Goal: Information Seeking & Learning: Find specific fact

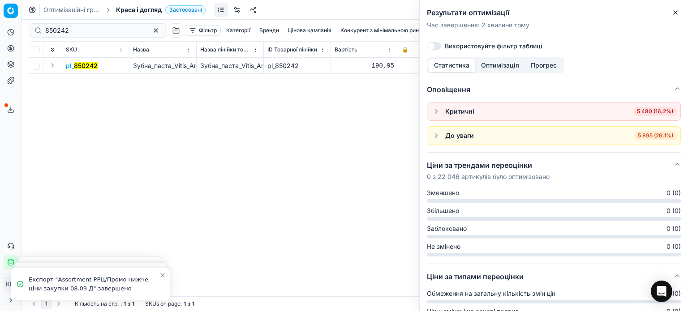
click at [676, 16] on icon "button" at bounding box center [675, 12] width 7 height 7
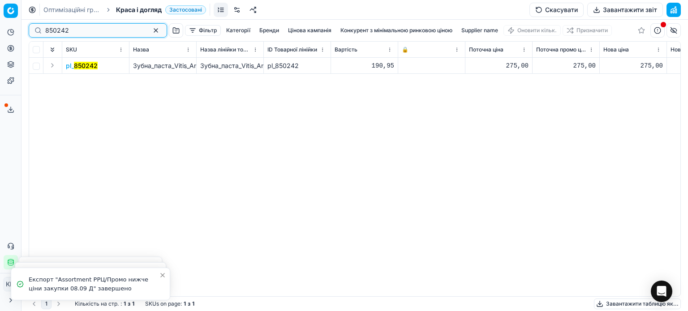
drag, startPoint x: 61, startPoint y: 30, endPoint x: 0, endPoint y: 24, distance: 61.3
click at [0, 24] on div "Pricing platform Аналітика Цінова оптимізація Асортимент продукції Шаблони Серв…" at bounding box center [344, 155] width 688 height 311
paste input "277304"
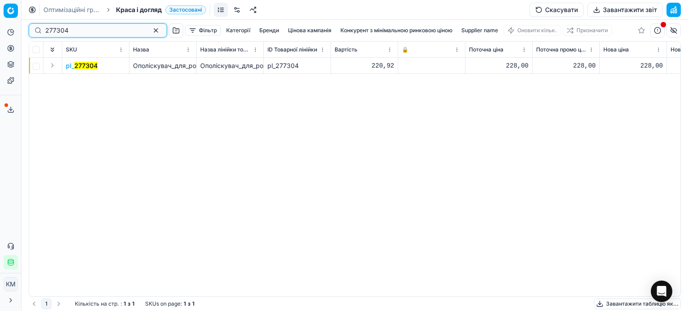
type input "277304"
drag, startPoint x: 76, startPoint y: 68, endPoint x: 81, endPoint y: 75, distance: 8.3
click at [77, 68] on mark "277304" at bounding box center [85, 66] width 23 height 8
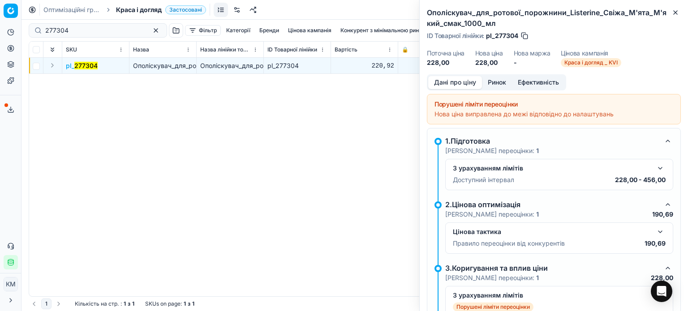
drag, startPoint x: 504, startPoint y: 82, endPoint x: 499, endPoint y: 92, distance: 11.6
click at [504, 84] on button "Ринок" at bounding box center [497, 82] width 30 height 13
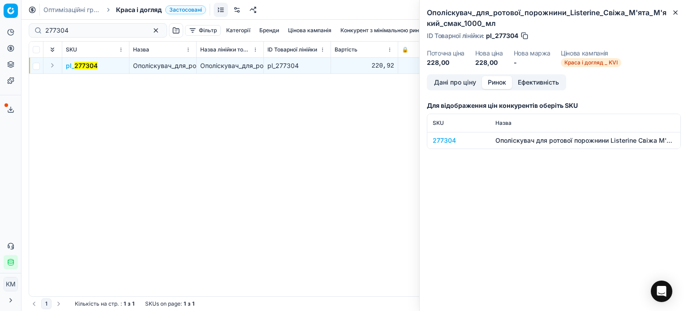
click at [450, 141] on div "277304" at bounding box center [459, 140] width 52 height 9
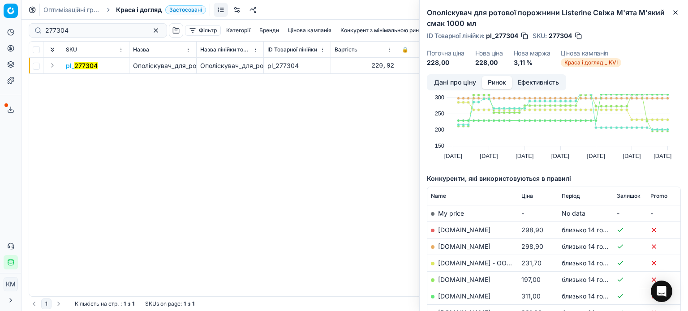
scroll to position [90, 0]
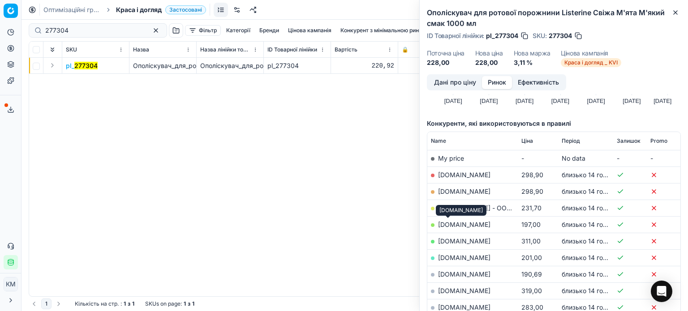
click at [453, 224] on link "[DOMAIN_NAME]" at bounding box center [464, 225] width 52 height 8
click at [672, 14] on icon "button" at bounding box center [675, 12] width 7 height 7
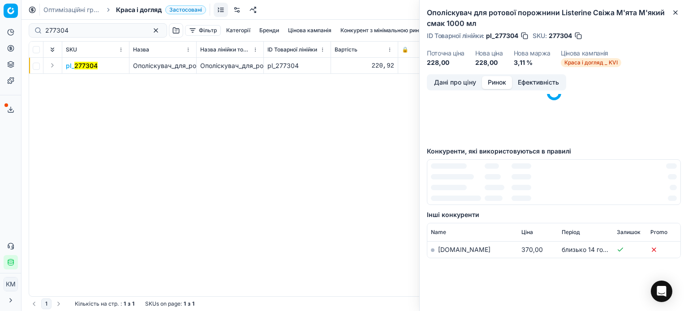
scroll to position [0, 0]
